Goal: Transaction & Acquisition: Purchase product/service

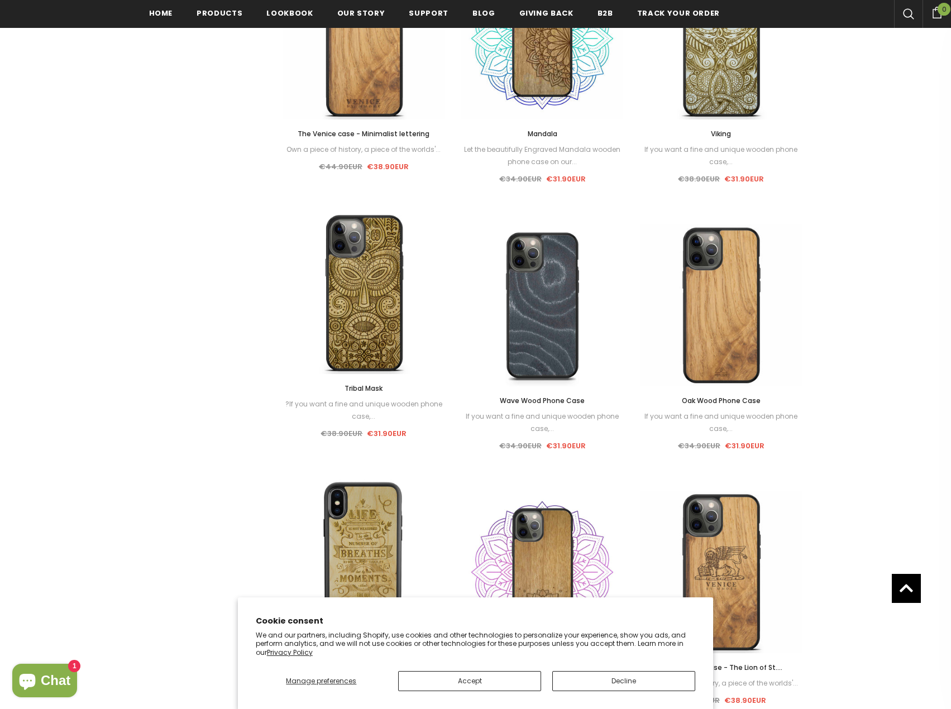
scroll to position [896, 0]
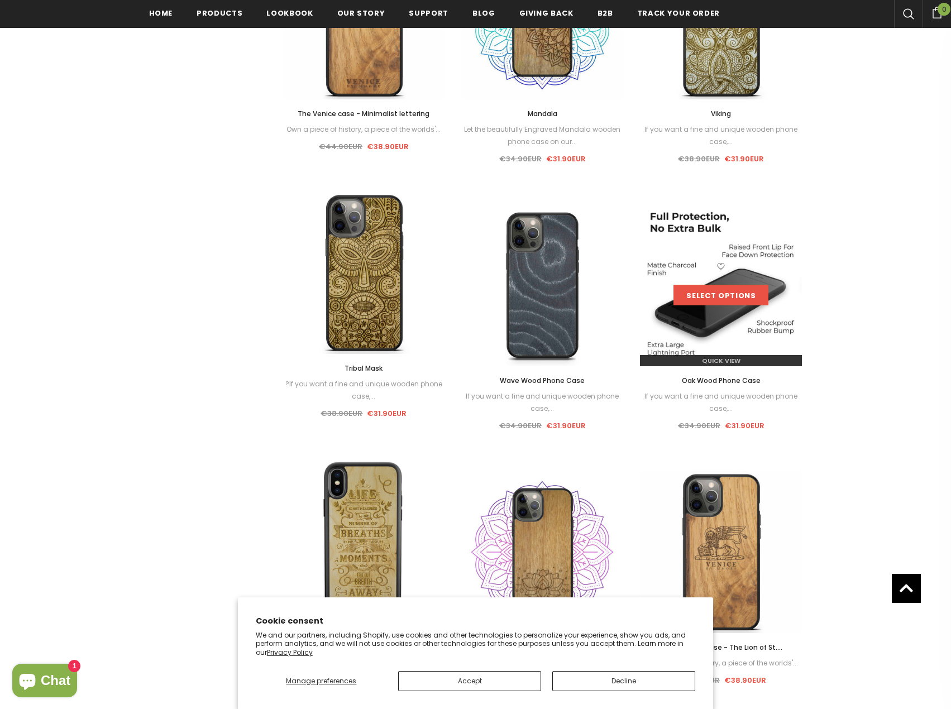
click at [722, 295] on link "Select options" at bounding box center [721, 295] width 95 height 20
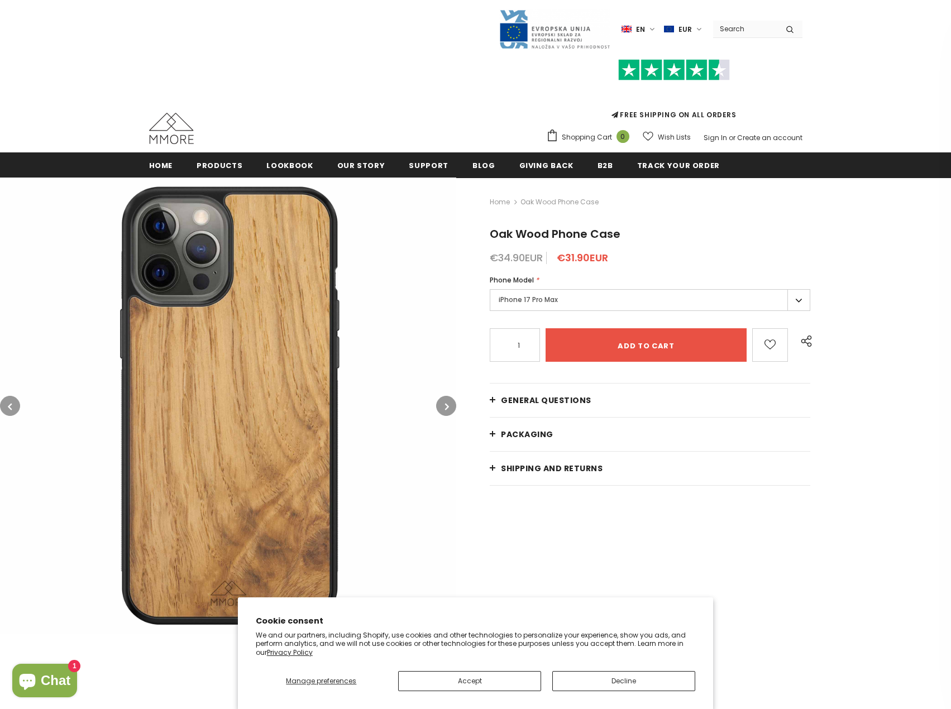
click at [589, 303] on label "iPhone 17 Pro Max" at bounding box center [650, 300] width 321 height 22
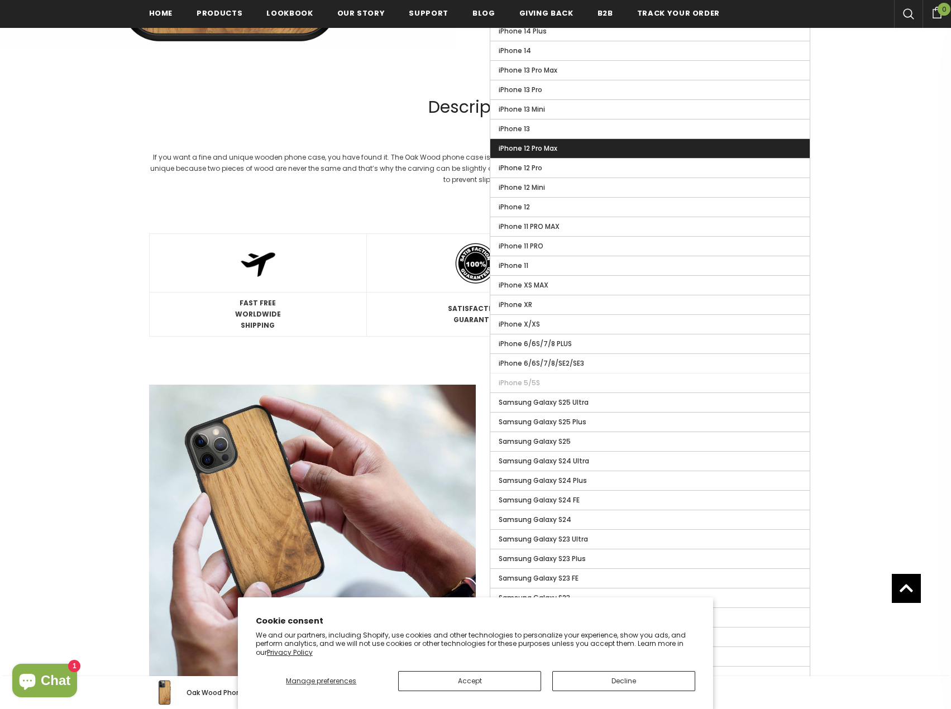
scroll to position [670, 0]
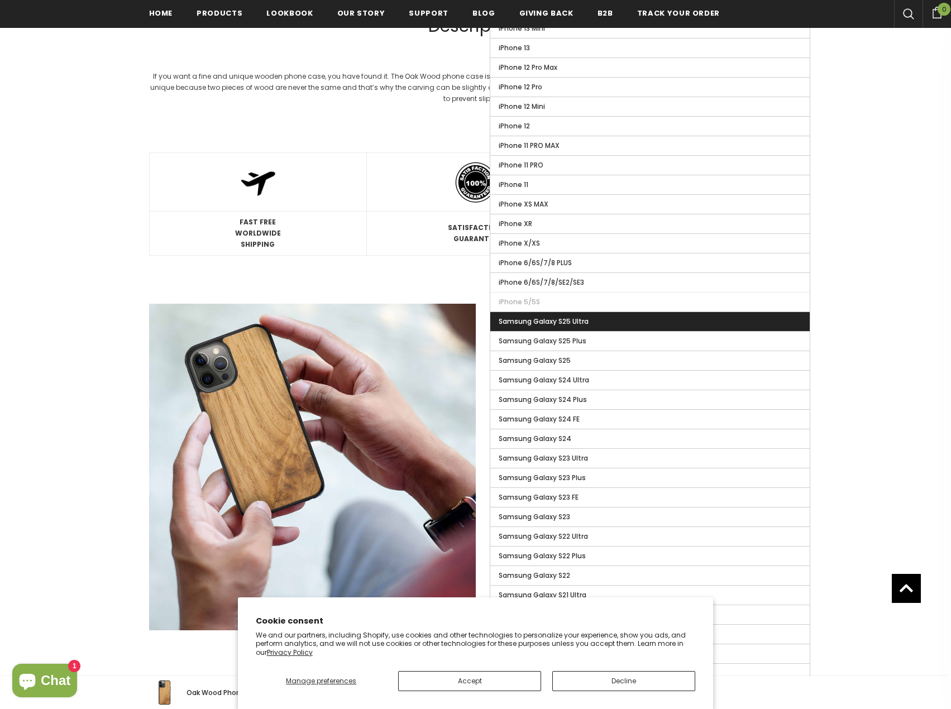
click at [596, 323] on label "Samsung Galaxy S25 Ultra" at bounding box center [649, 321] width 319 height 19
click at [0, 0] on input "Samsung Galaxy S25 Ultra" at bounding box center [0, 0] width 0 height 0
click at [528, 318] on span "Samsung Galaxy S25 Ultra" at bounding box center [547, 321] width 96 height 9
click at [0, 0] on input "Samsung Galaxy S25 Ultra" at bounding box center [0, 0] width 0 height 0
click at [380, 107] on p at bounding box center [475, 111] width 525 height 15
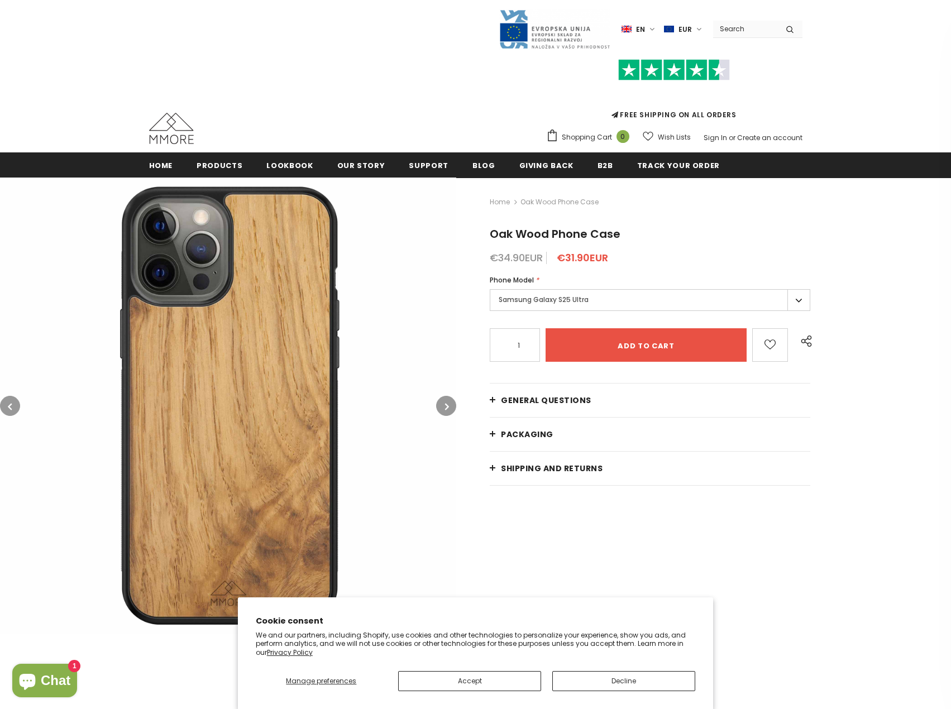
click at [445, 403] on icon "button" at bounding box center [447, 406] width 4 height 11
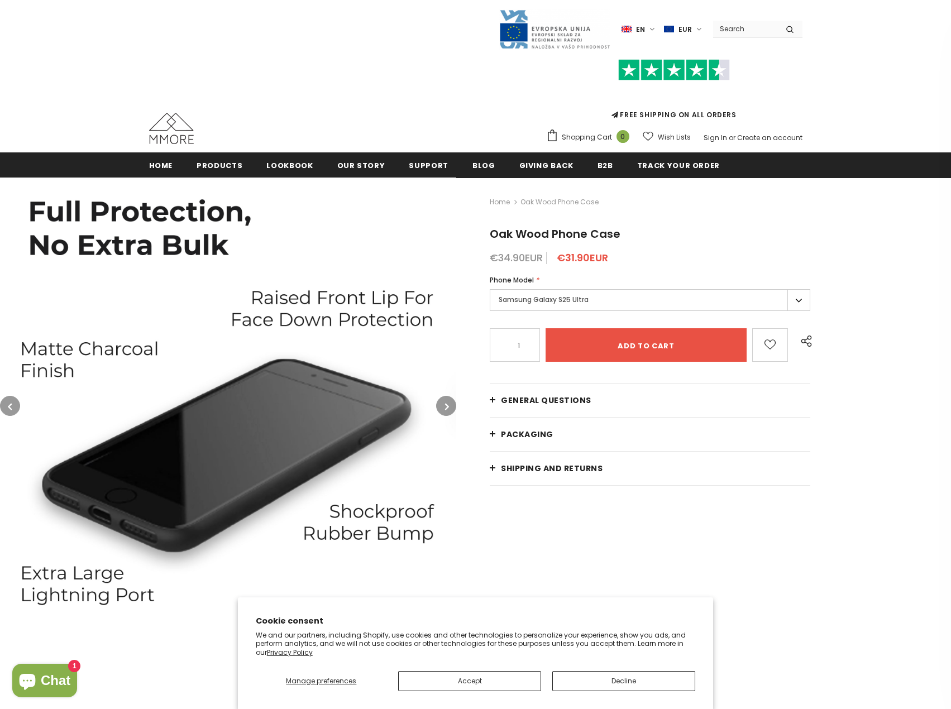
click at [443, 403] on button "button" at bounding box center [446, 406] width 20 height 20
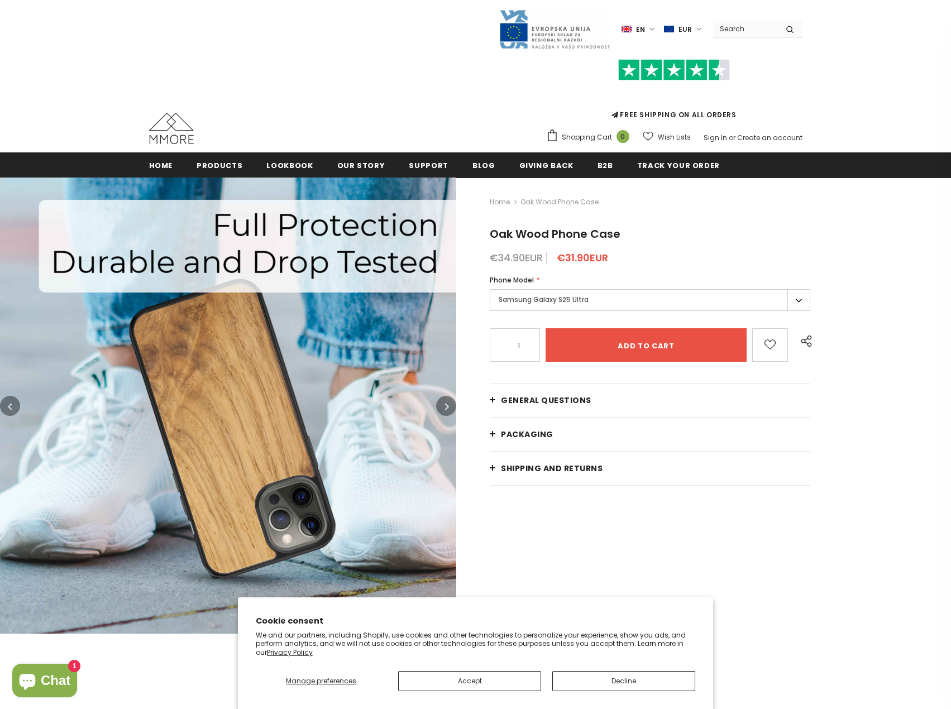
click at [443, 403] on button "button" at bounding box center [446, 406] width 20 height 20
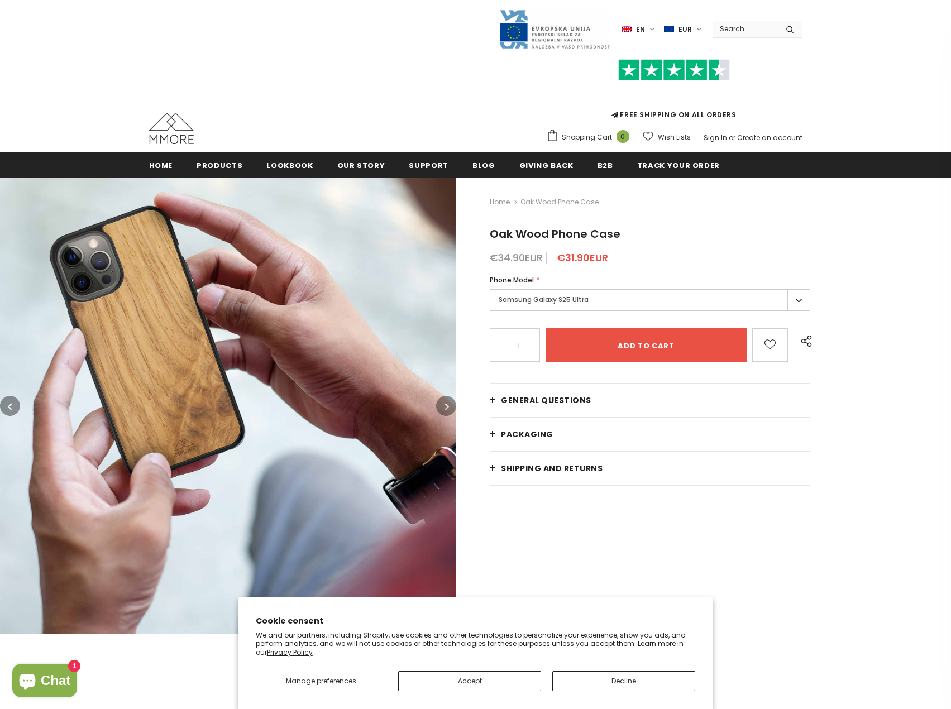
click at [443, 403] on button "button" at bounding box center [446, 406] width 20 height 20
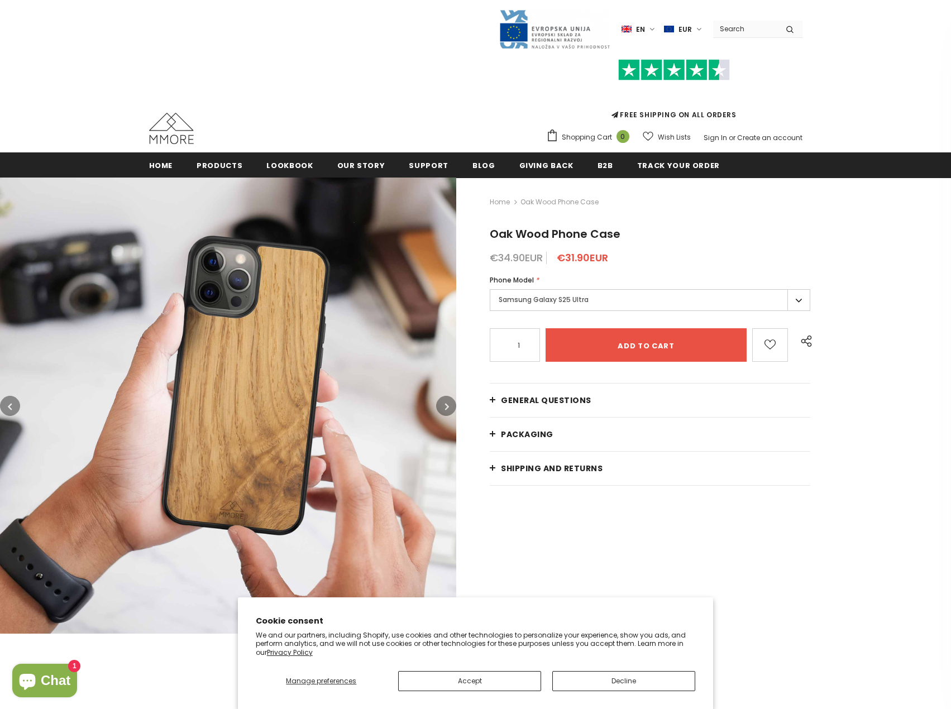
click at [443, 403] on button "button" at bounding box center [446, 406] width 20 height 20
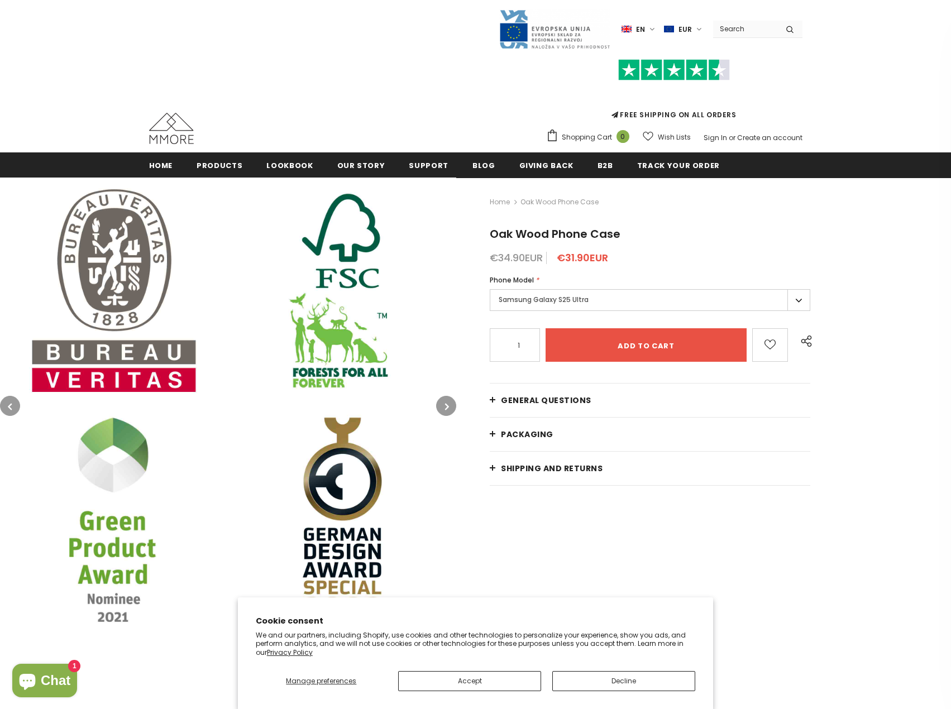
click at [445, 408] on icon "button" at bounding box center [447, 406] width 4 height 11
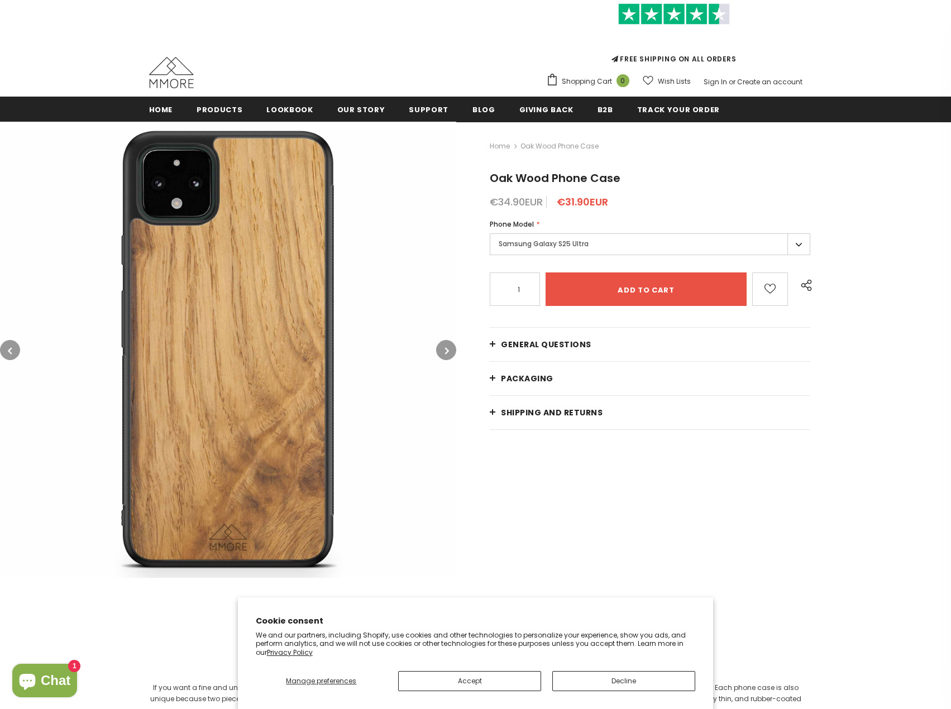
scroll to position [112, 0]
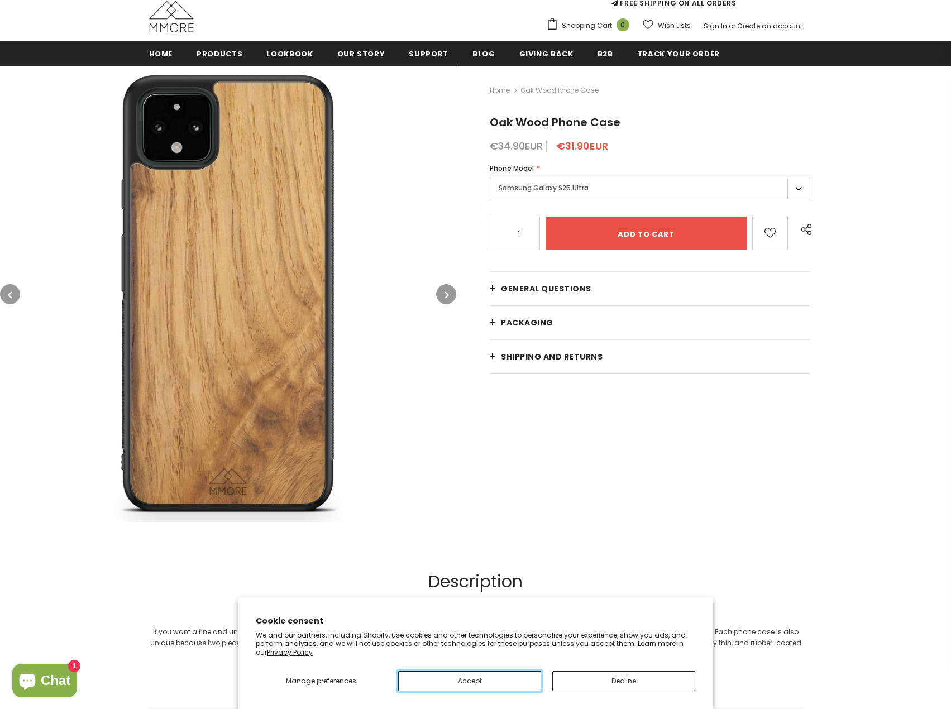
click at [473, 678] on button "Accept" at bounding box center [469, 681] width 143 height 20
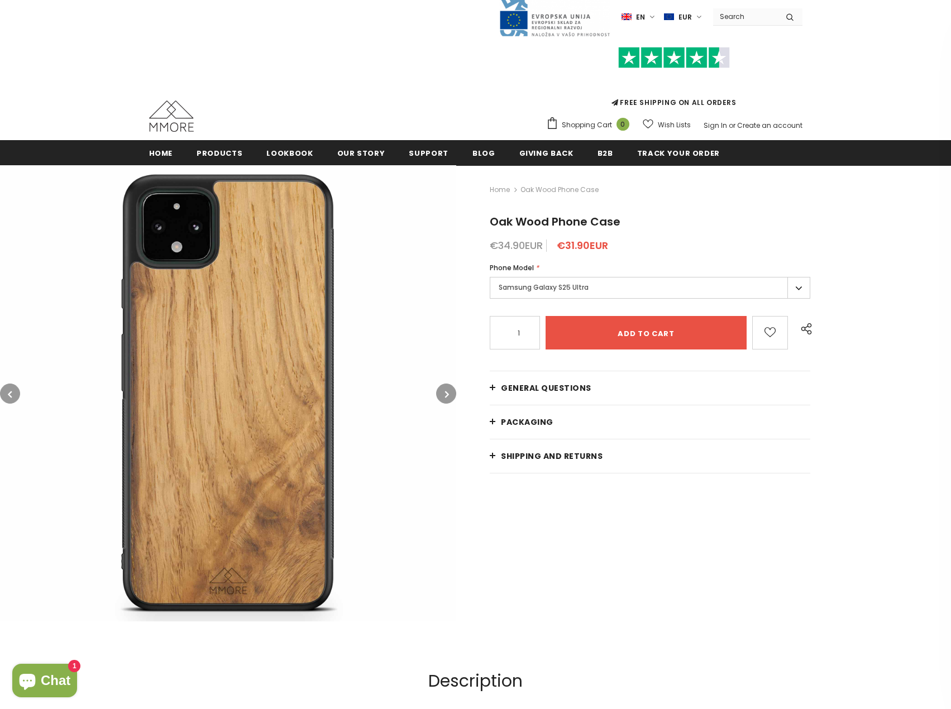
scroll to position [0, 0]
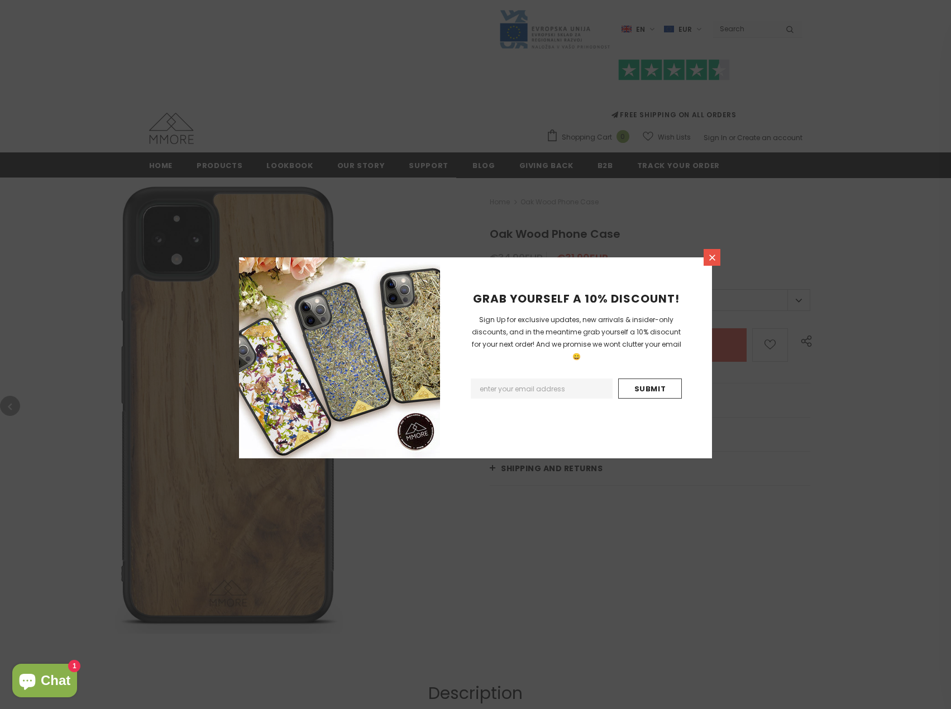
click at [710, 256] on icon at bounding box center [712, 258] width 6 height 6
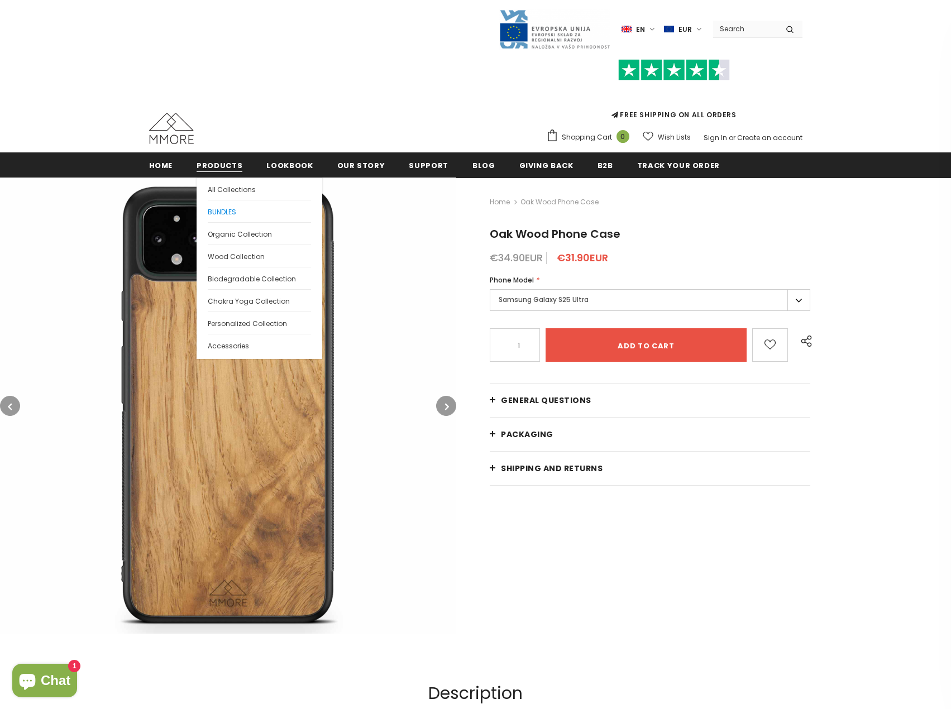
click at [227, 212] on span "BUNDLES" at bounding box center [222, 211] width 28 height 9
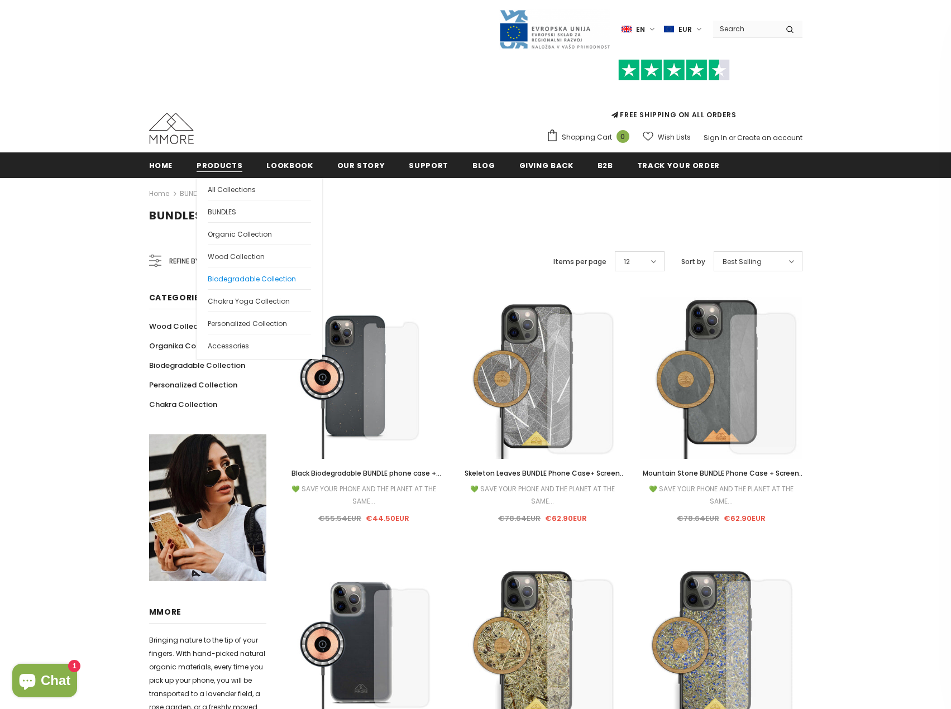
click at [242, 275] on span "Biodegradable Collection" at bounding box center [252, 278] width 88 height 9
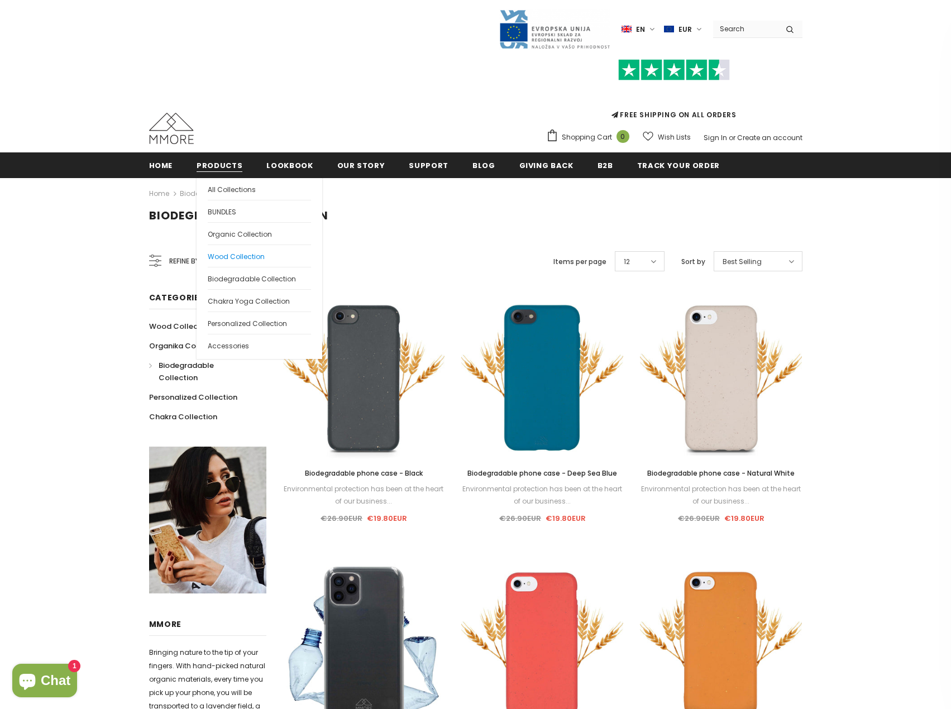
click at [238, 256] on span "Wood Collection" at bounding box center [236, 256] width 57 height 9
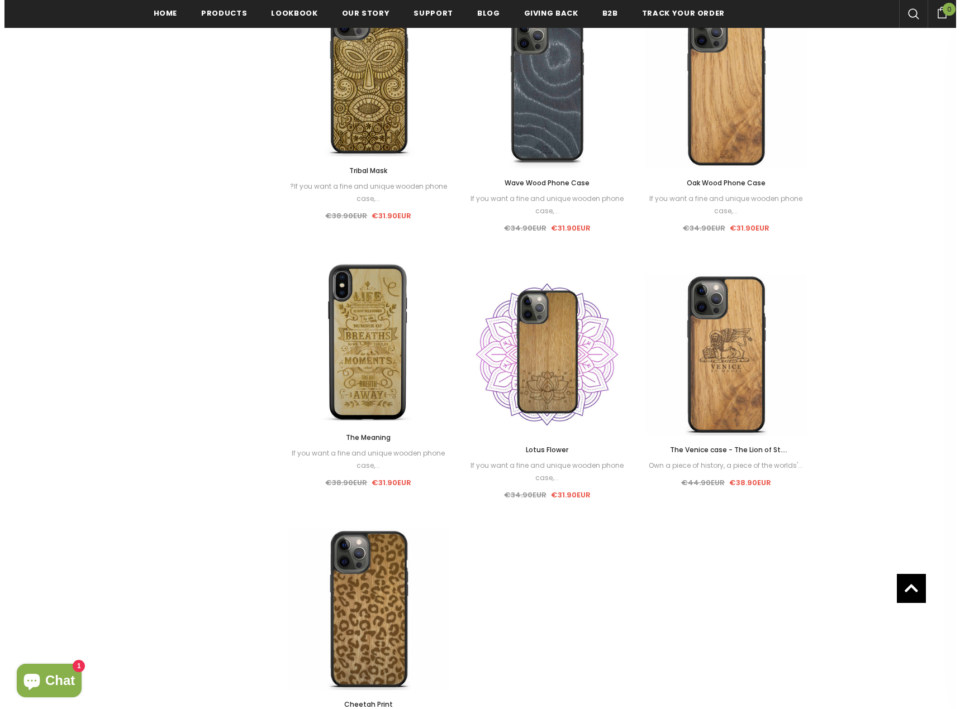
scroll to position [841, 0]
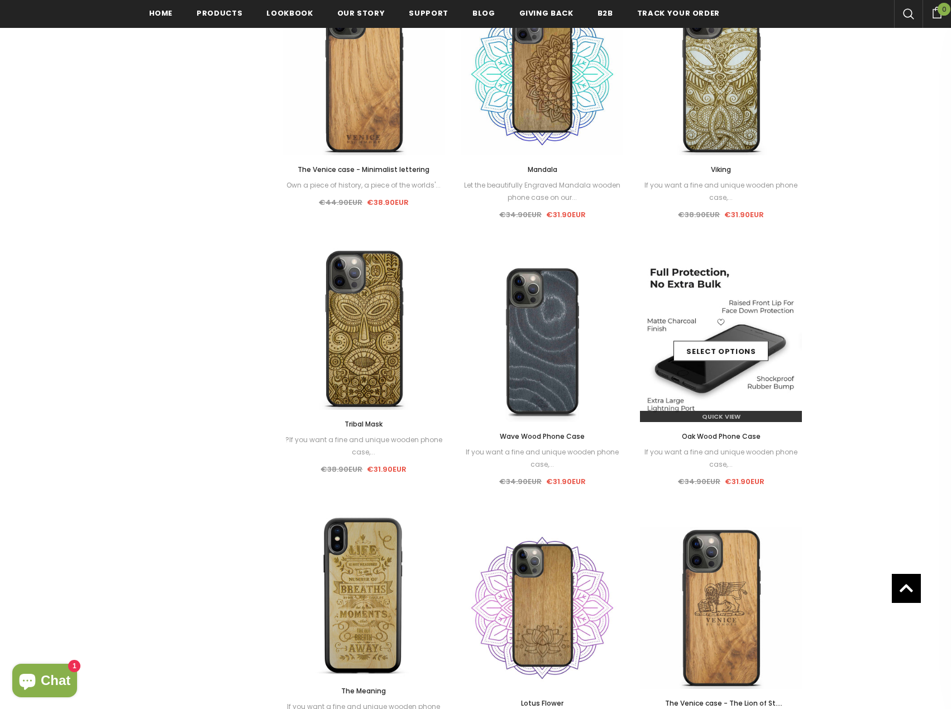
click at [716, 413] on span "Quick View" at bounding box center [721, 416] width 39 height 9
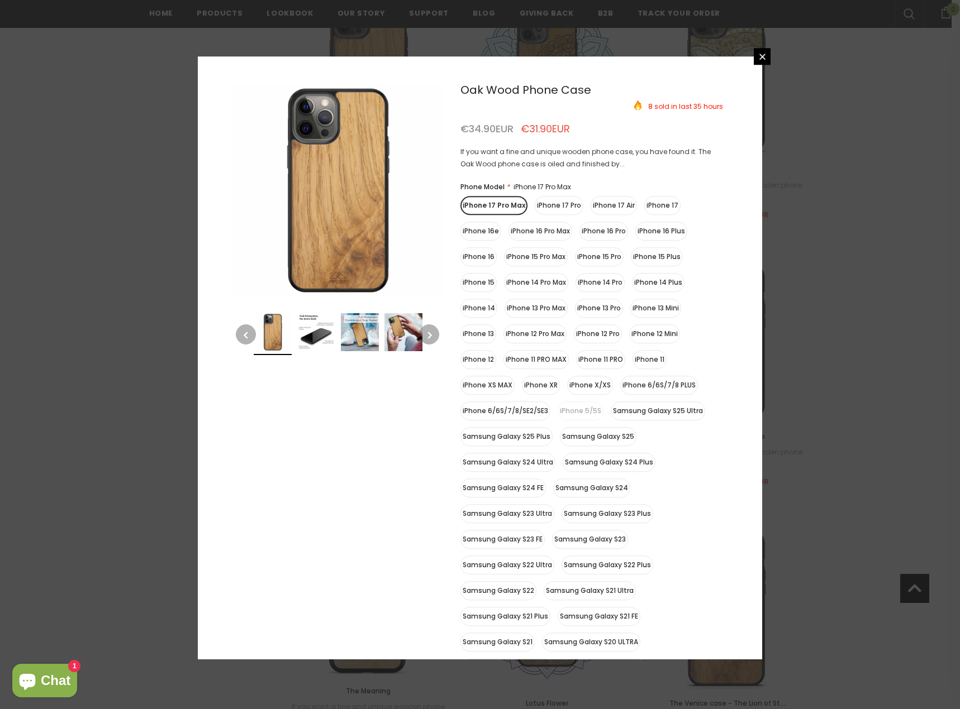
click at [348, 334] on img at bounding box center [360, 332] width 38 height 38
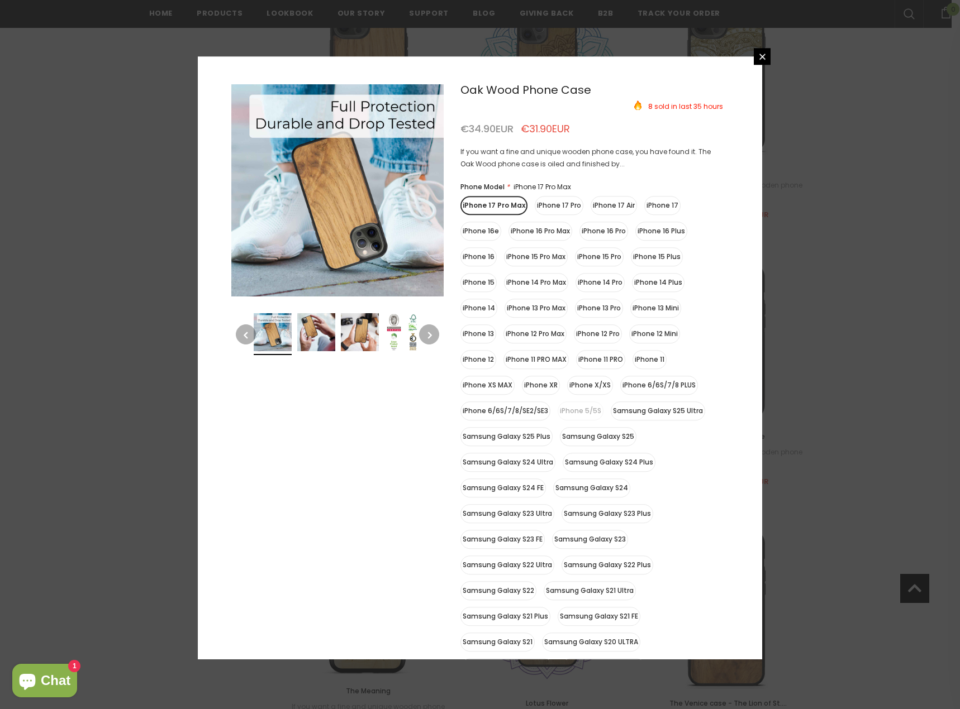
click at [362, 335] on img at bounding box center [360, 332] width 38 height 38
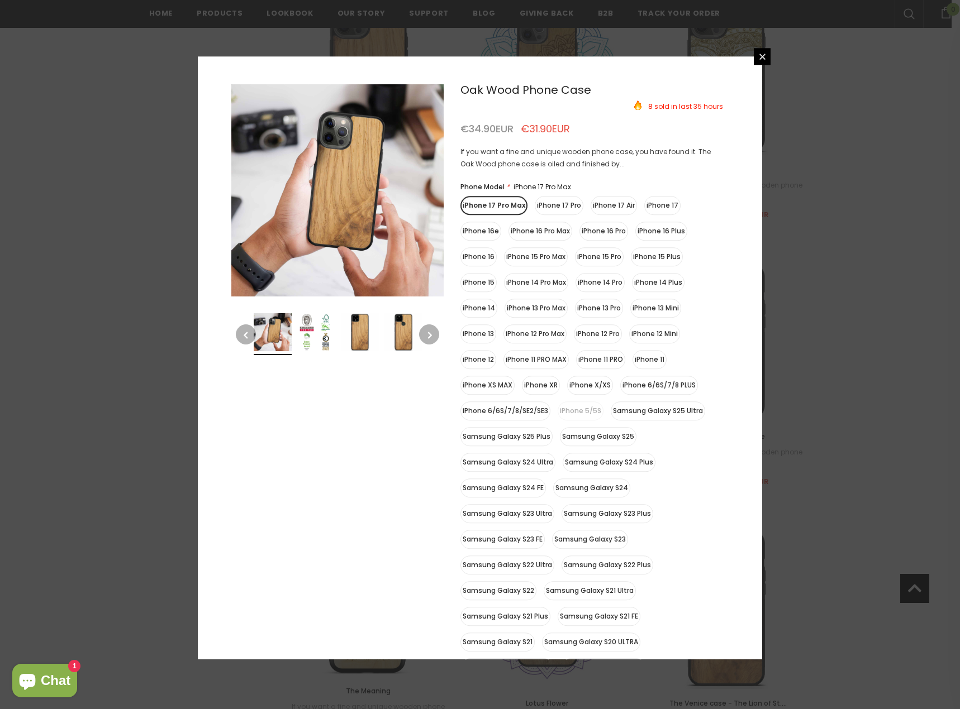
click at [665, 411] on label "Samsung Galaxy S25 Ultra" at bounding box center [657, 411] width 94 height 19
click at [0, 0] on input "Samsung Galaxy S25 Ultra" at bounding box center [0, 0] width 0 height 0
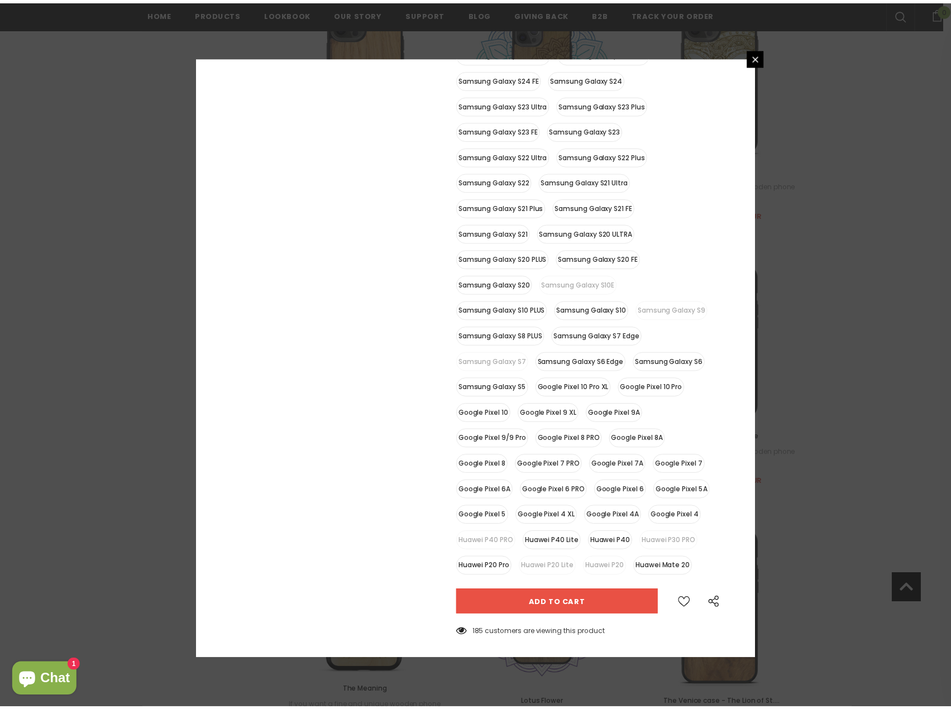
scroll to position [427, 0]
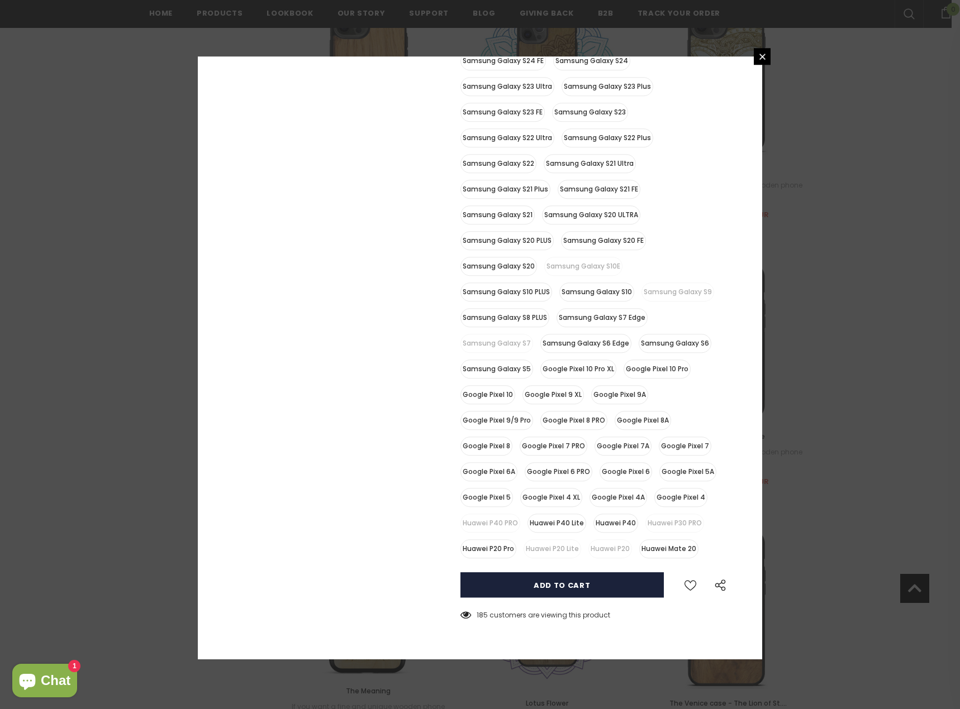
click at [589, 573] on input "Add to cart" at bounding box center [561, 585] width 203 height 25
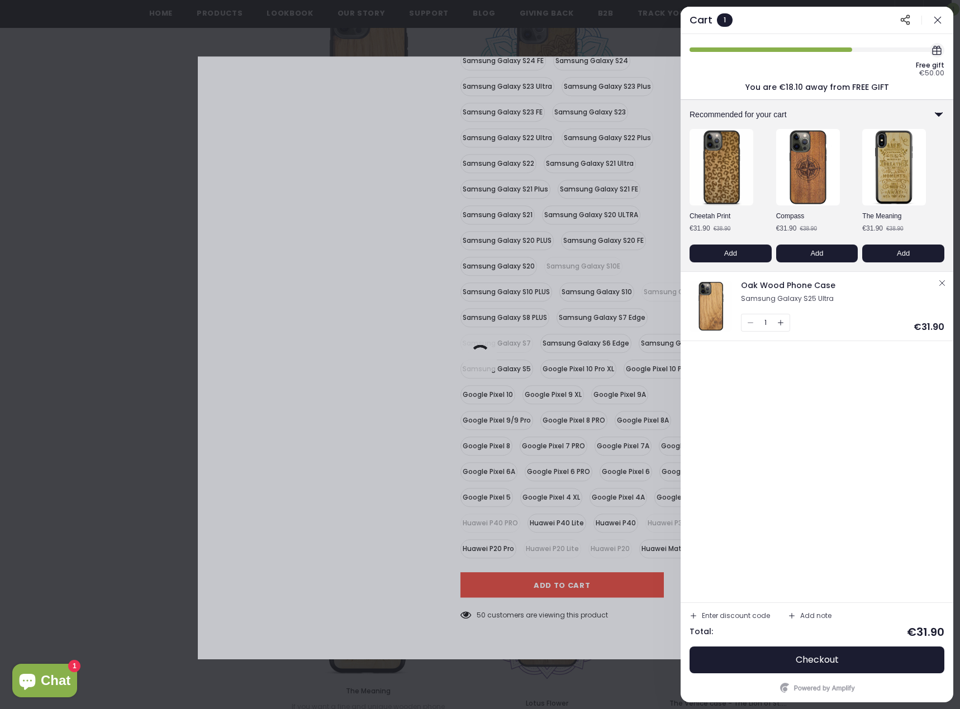
click at [941, 111] on icon at bounding box center [939, 115] width 14 height 14
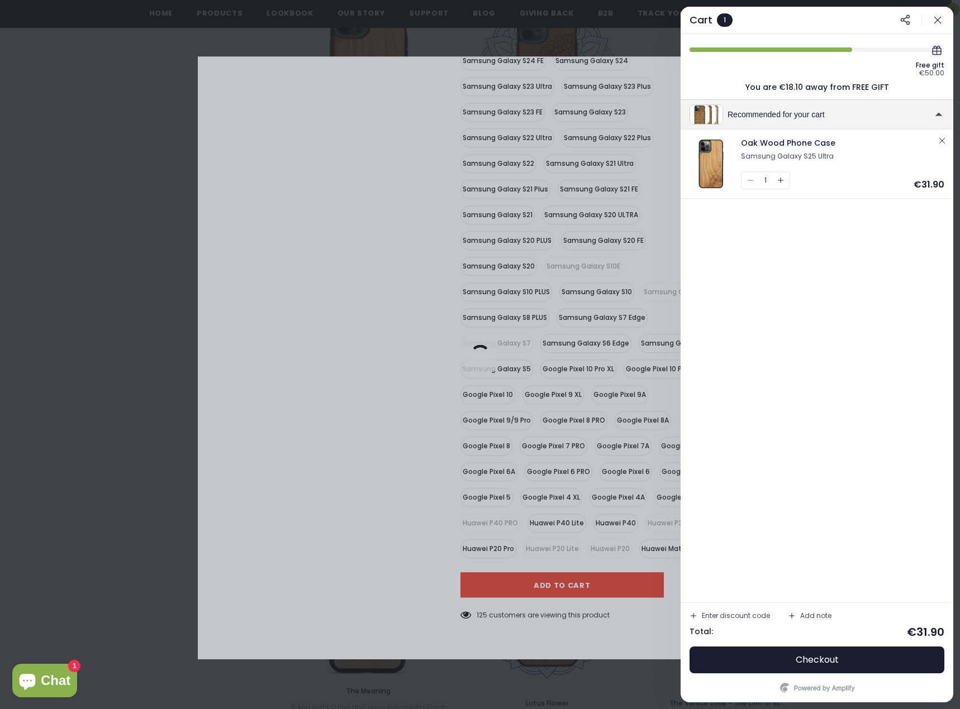
click at [149, 266] on div at bounding box center [480, 354] width 960 height 709
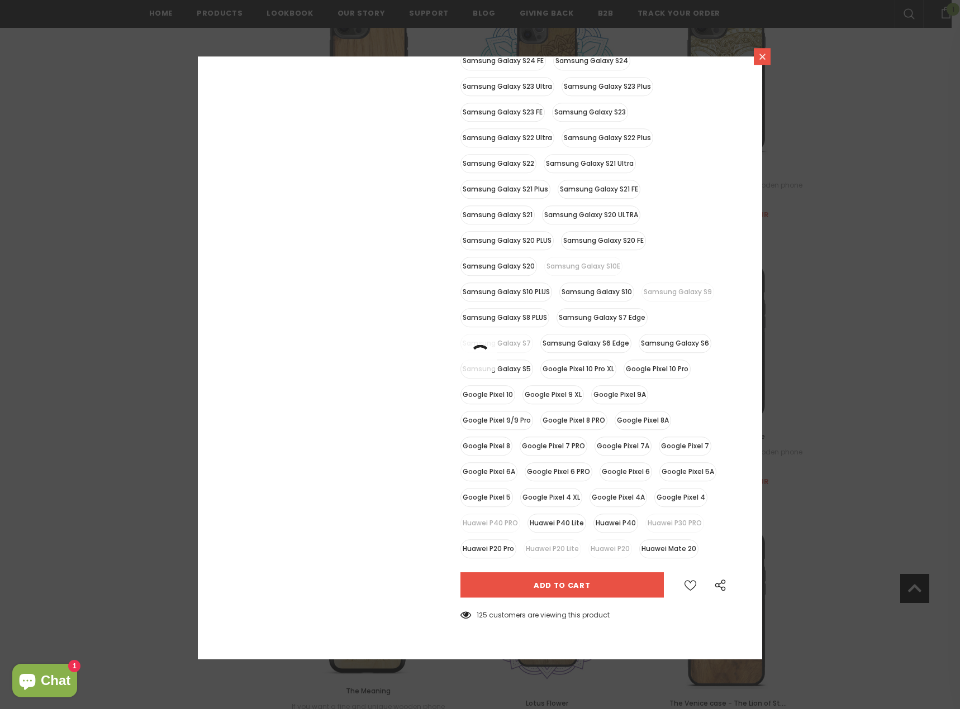
click at [762, 56] on icon at bounding box center [762, 57] width 6 height 6
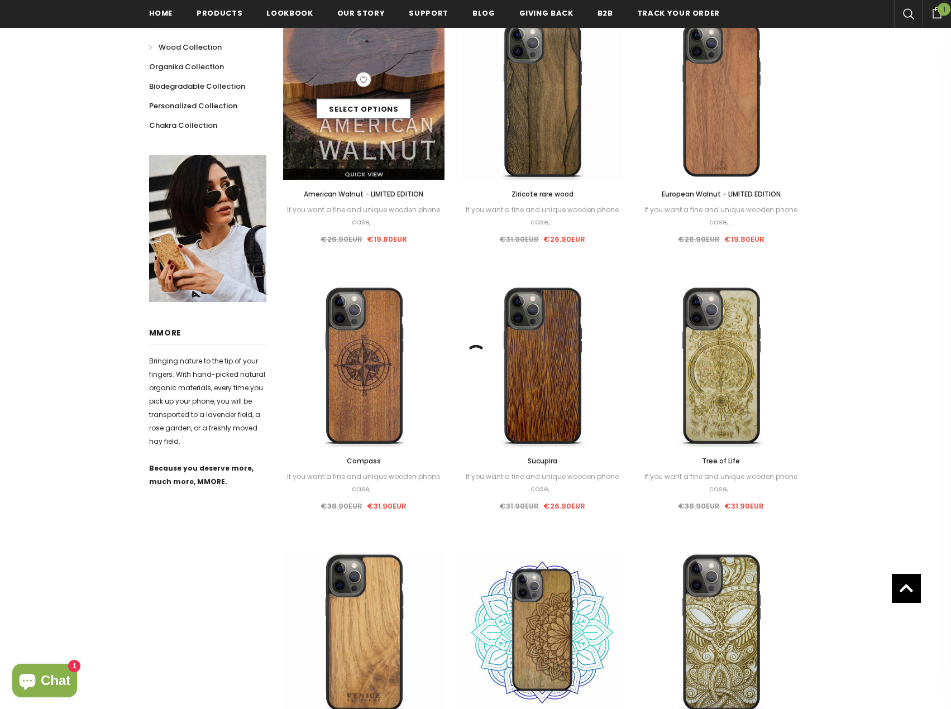
scroll to position [0, 0]
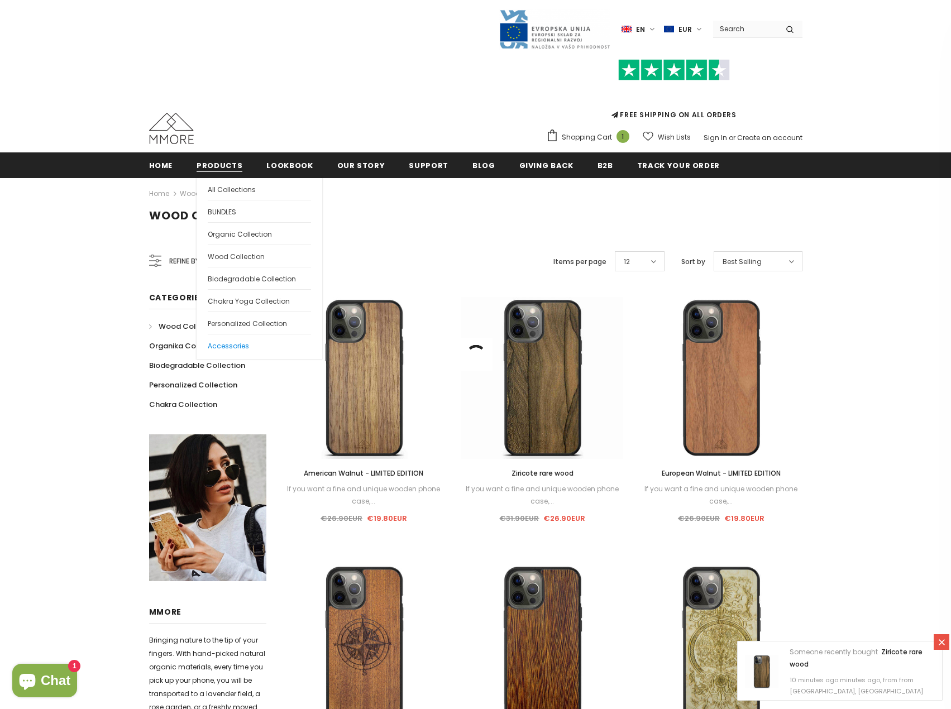
click at [230, 346] on span "Accessories" at bounding box center [228, 345] width 41 height 9
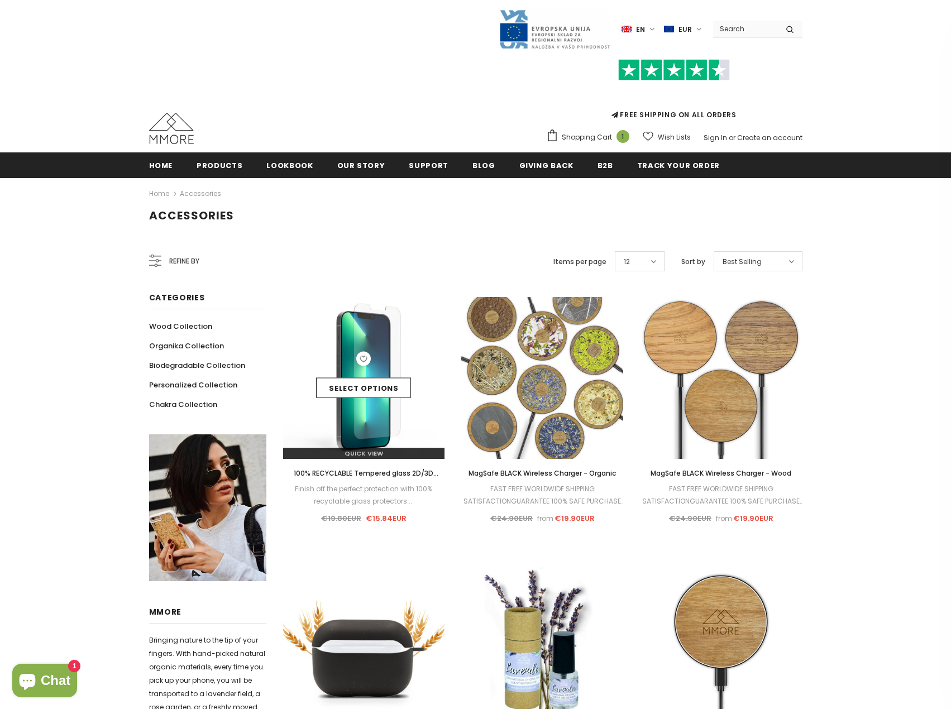
click at [373, 375] on div "Select options" at bounding box center [364, 378] width 162 height 53
click at [373, 382] on link "Select options" at bounding box center [363, 388] width 95 height 20
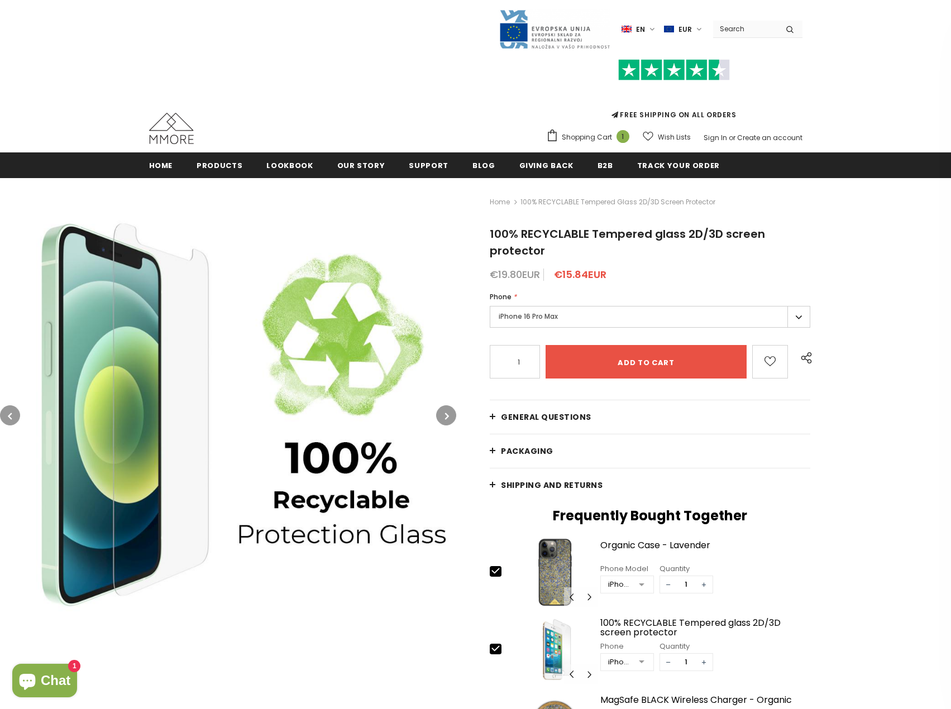
click at [555, 313] on label "iPhone 16 Pro Max" at bounding box center [650, 317] width 321 height 22
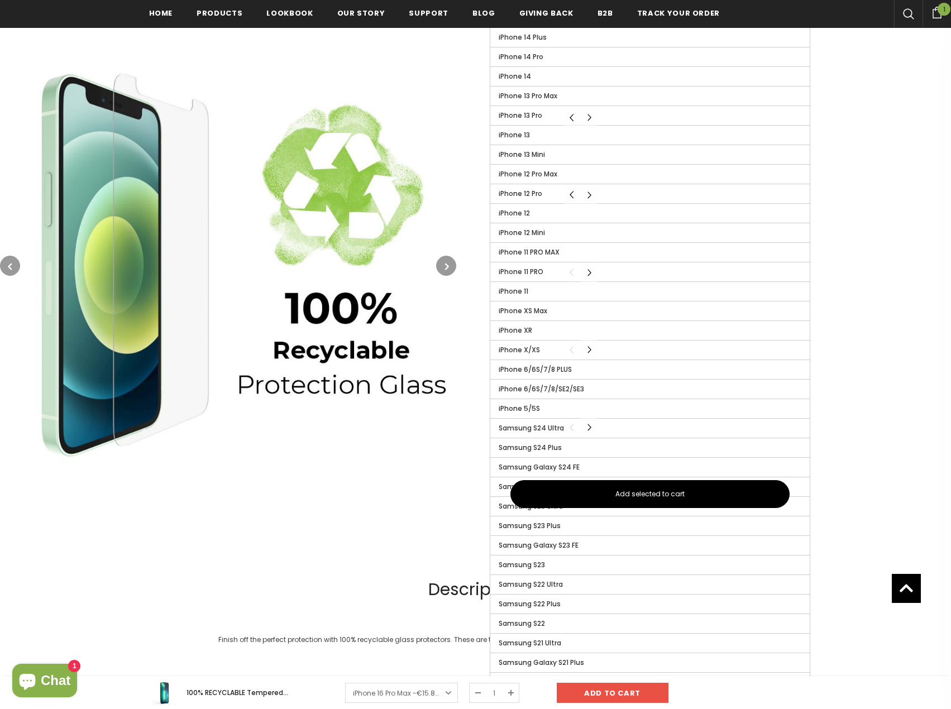
scroll to position [503, 0]
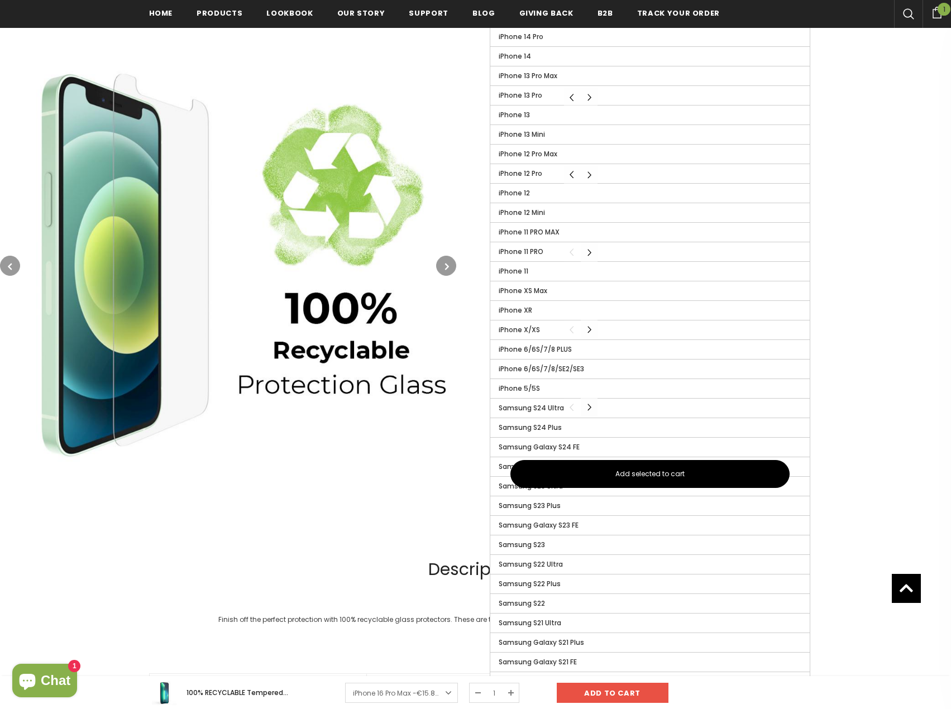
click at [589, 408] on button "Carousel Navigation" at bounding box center [589, 408] width 17 height 20
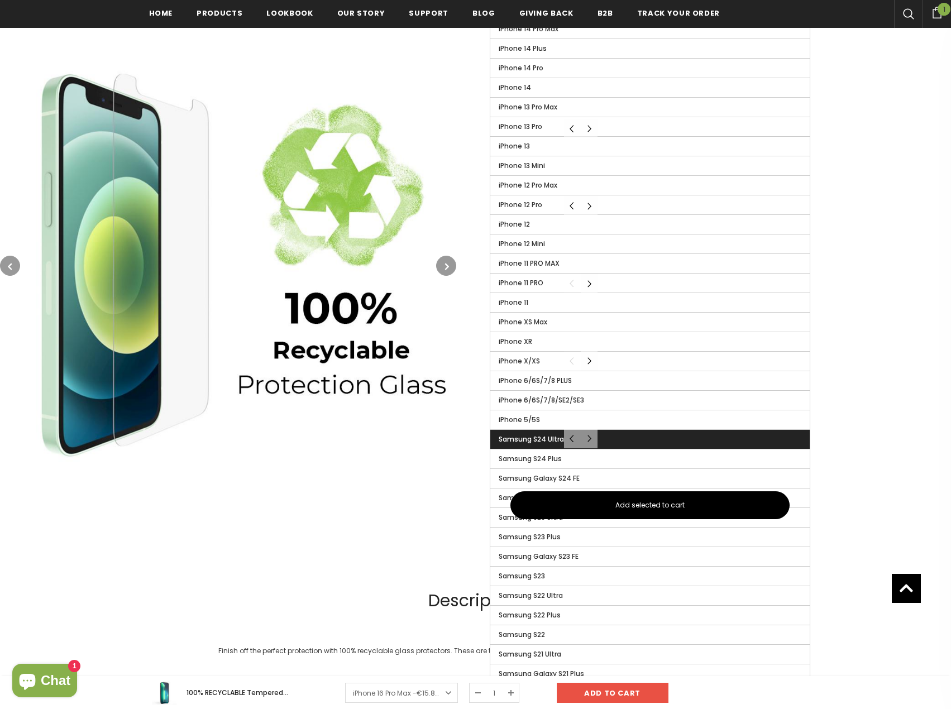
scroll to position [447, 0]
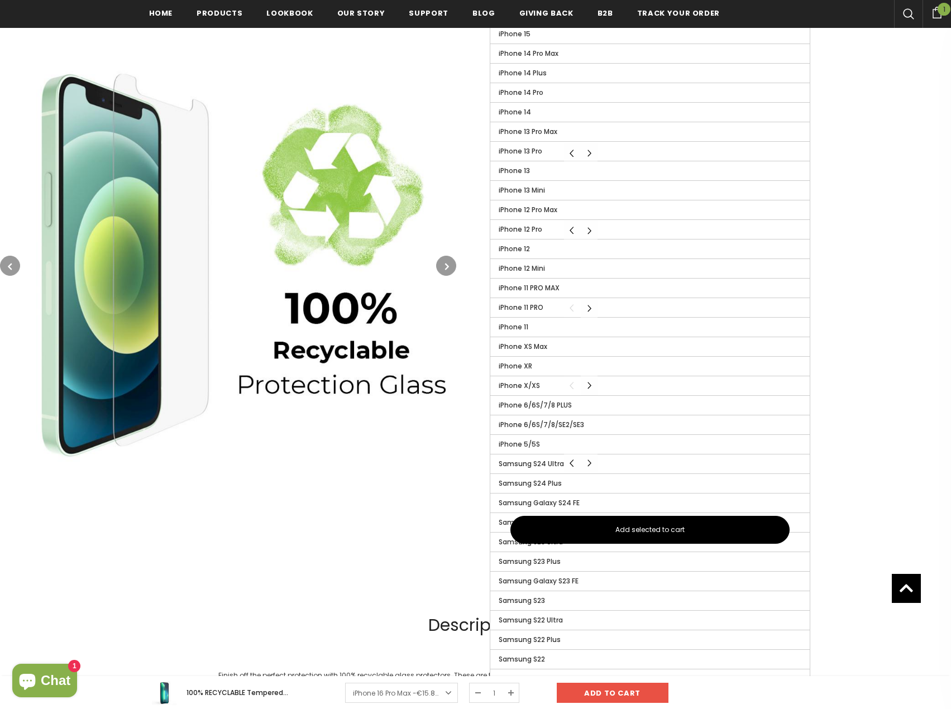
click at [316, 462] on img at bounding box center [228, 265] width 456 height 456
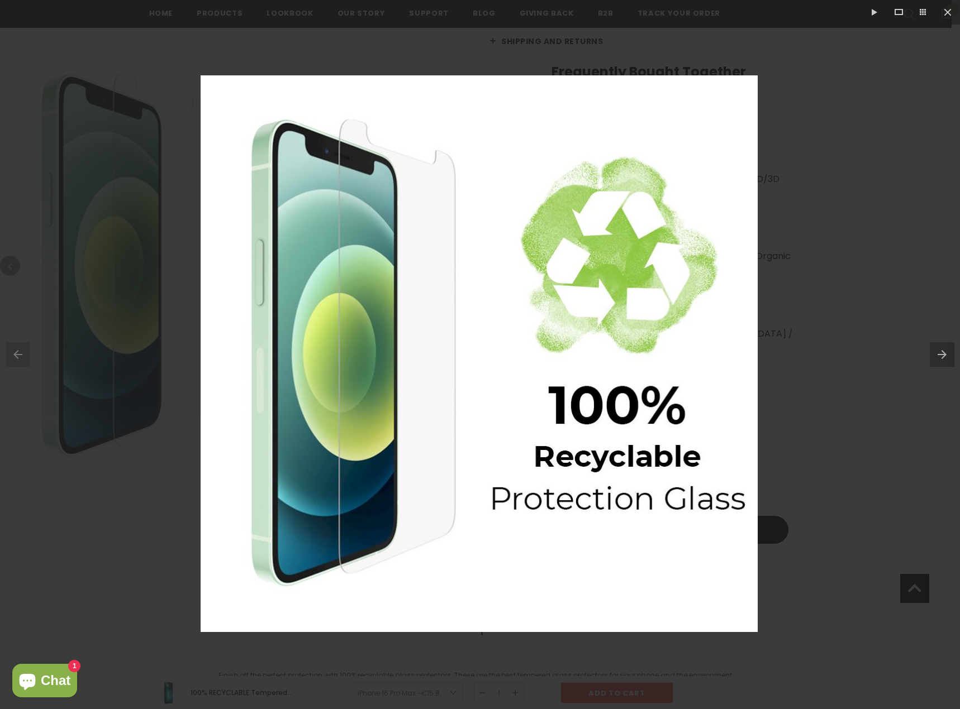
click at [883, 92] on div at bounding box center [480, 354] width 960 height 709
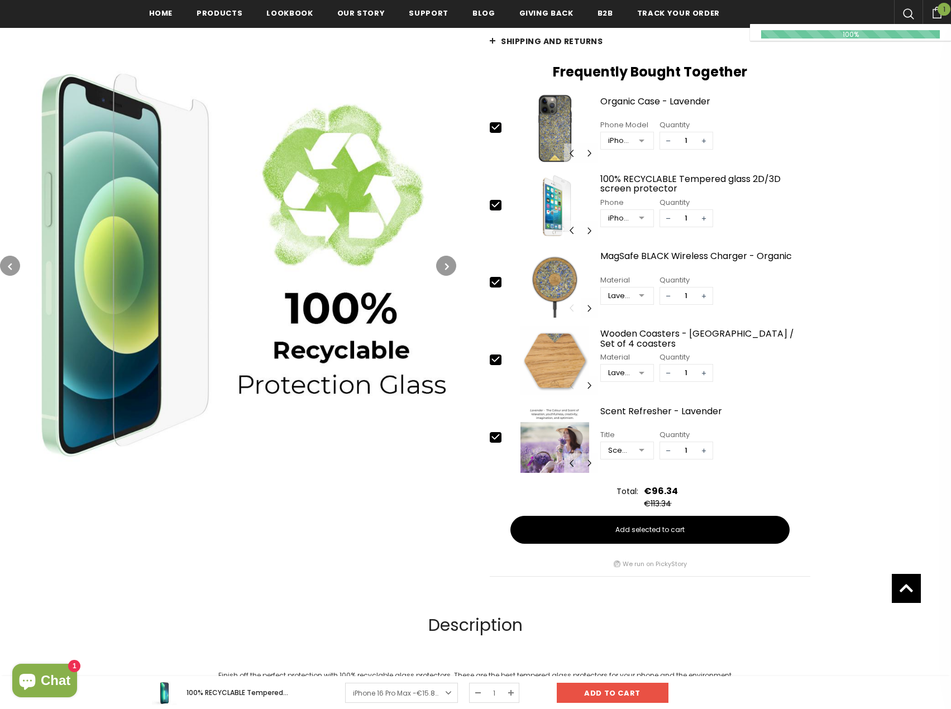
click at [937, 11] on icon at bounding box center [937, 13] width 12 height 12
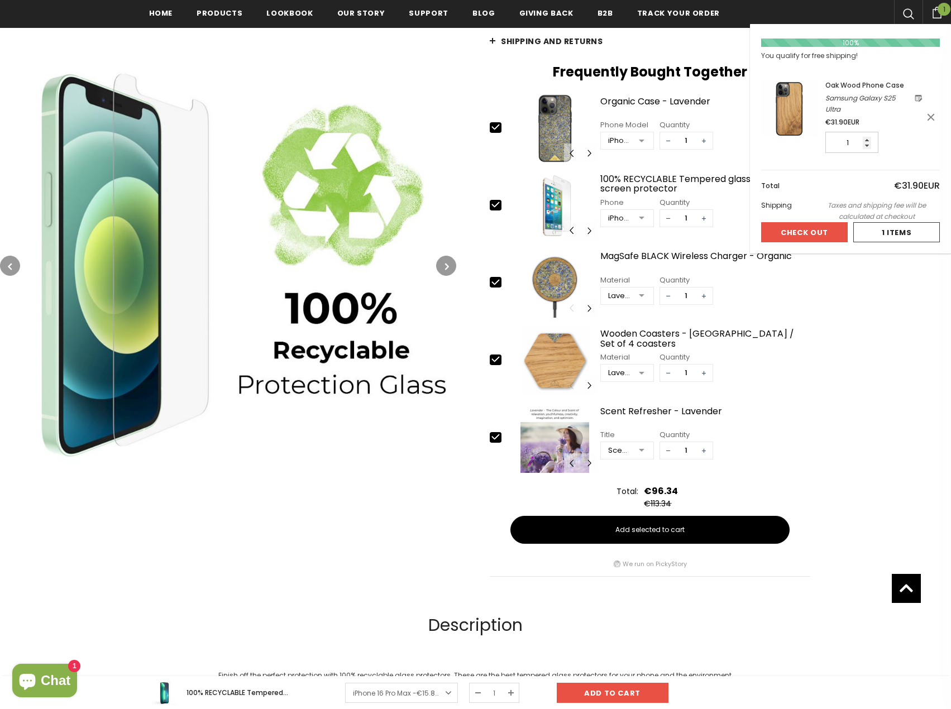
click at [806, 229] on button "Check Out" at bounding box center [804, 232] width 87 height 20
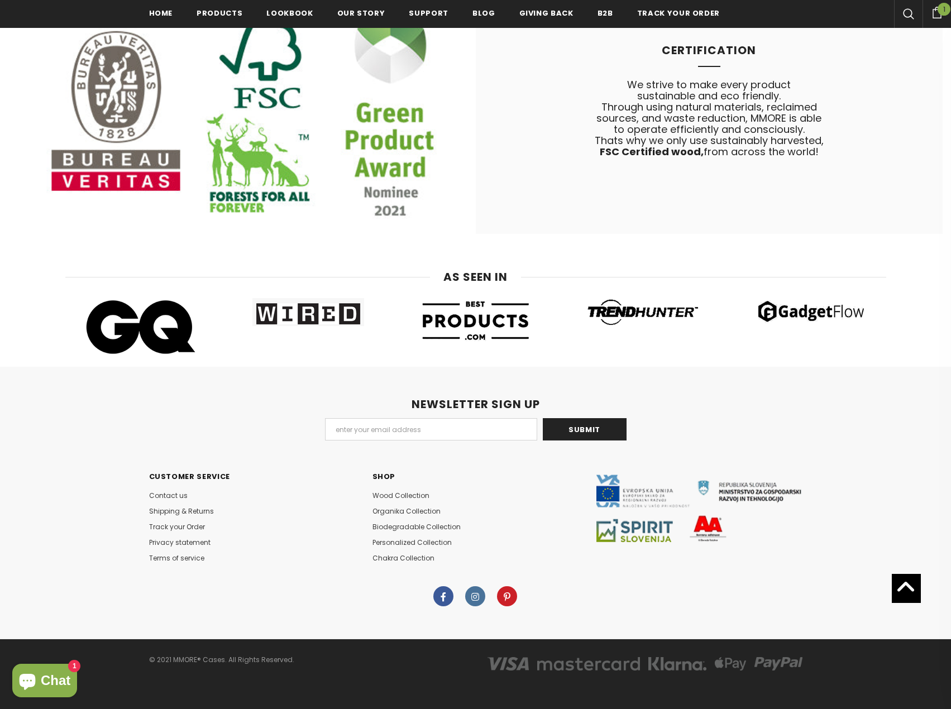
scroll to position [6199, 0]
click at [164, 494] on span "Contact us" at bounding box center [168, 495] width 39 height 9
